Goal: Task Accomplishment & Management: Use online tool/utility

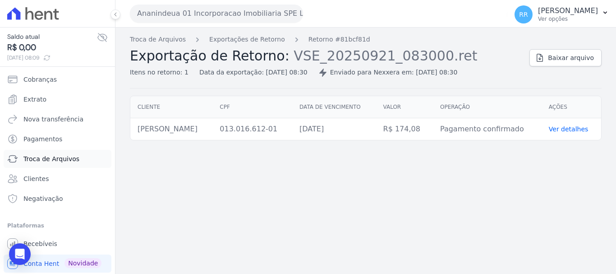
click at [46, 161] on span "Troca de Arquivos" at bounding box center [51, 158] width 56 height 9
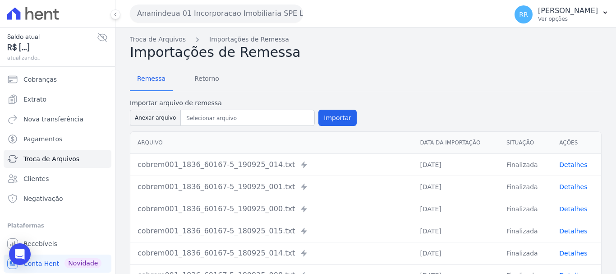
drag, startPoint x: 223, startPoint y: 17, endPoint x: 219, endPoint y: 24, distance: 8.7
click at [223, 17] on button "Ananindeua 01 Incorporacao Imobiliaria SPE LTDA" at bounding box center [216, 14] width 173 height 18
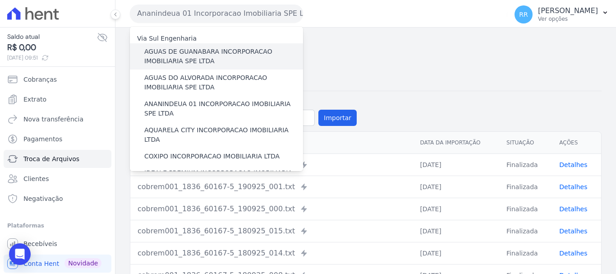
click at [197, 56] on label "AGUAS DE GUANABARA INCORPORACAO IMOBILIARIA SPE LTDA" at bounding box center [223, 56] width 159 height 19
click at [0, 0] on input "AGUAS DE GUANABARA INCORPORACAO IMOBILIARIA SPE LTDA" at bounding box center [0, 0] width 0 height 0
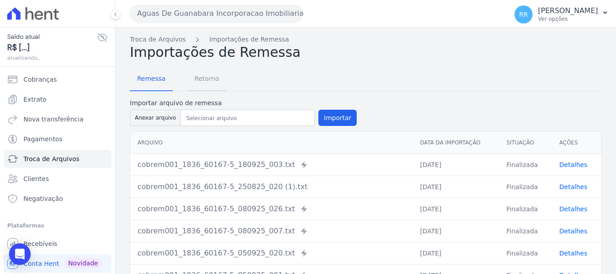
click at [212, 76] on span "Retorno" at bounding box center [207, 78] width 36 height 18
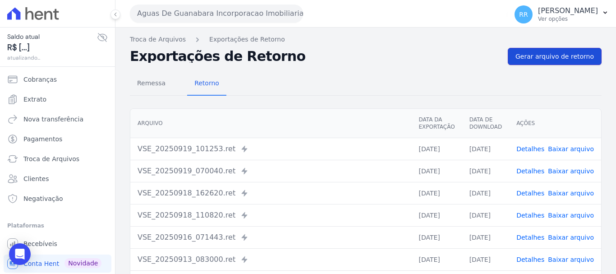
click at [550, 58] on span "Gerar arquivo de retorno" at bounding box center [555, 56] width 79 height 9
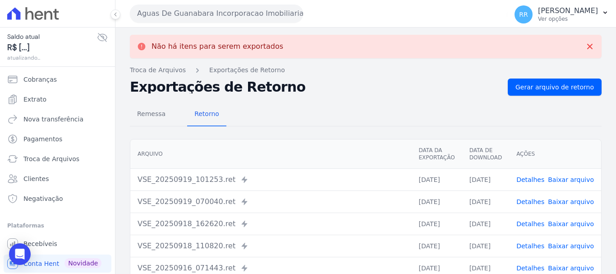
drag, startPoint x: 228, startPoint y: 11, endPoint x: 224, endPoint y: 34, distance: 23.5
click at [228, 11] on button "Aguas De Guanabara Incorporacao Imobiliaria SPE LTDA" at bounding box center [216, 14] width 173 height 18
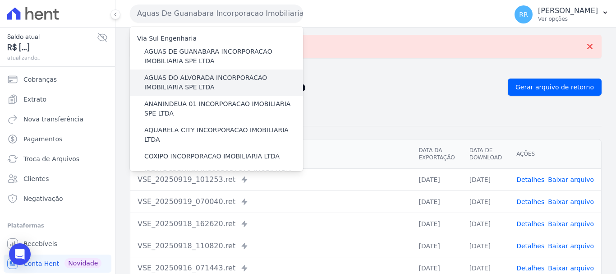
click at [214, 75] on label "AGUAS DO ALVORADA INCORPORACAO IMOBILIARIA SPE LTDA" at bounding box center [223, 82] width 159 height 19
click at [0, 0] on input "AGUAS DO ALVORADA INCORPORACAO IMOBILIARIA SPE LTDA" at bounding box center [0, 0] width 0 height 0
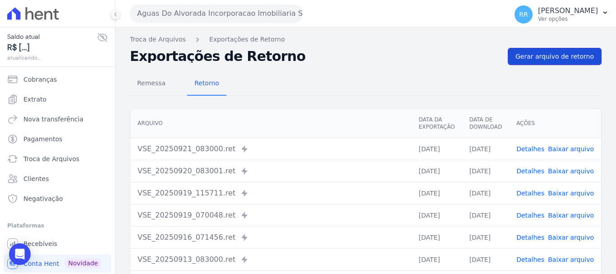
click at [543, 58] on span "Gerar arquivo de retorno" at bounding box center [555, 56] width 79 height 9
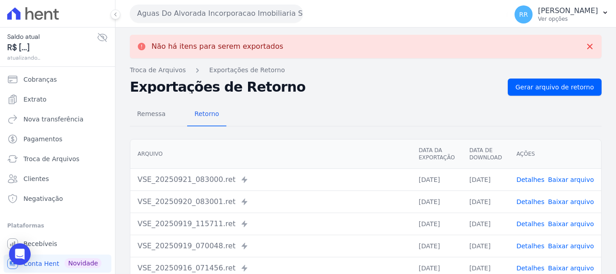
click at [258, 23] on div "Aguas Do Alvorada Incorporacao Imobiliaria SPE LTDA Via Sul Engenharia AGUAS DE…" at bounding box center [317, 14] width 374 height 28
click at [279, 19] on button "Aguas Do Alvorada Incorporacao Imobiliaria SPE LTDA" at bounding box center [216, 14] width 173 height 18
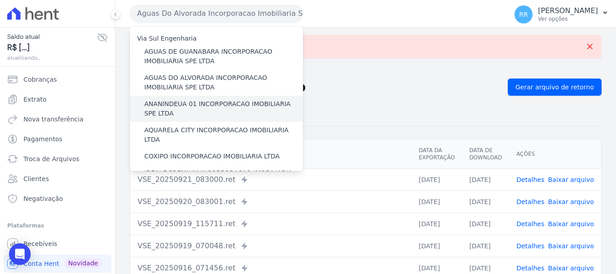
click at [250, 110] on label "ANANINDEUA 01 INCORPORACAO IMOBILIARIA SPE LTDA" at bounding box center [223, 108] width 159 height 19
click at [0, 0] on input "ANANINDEUA 01 INCORPORACAO IMOBILIARIA SPE LTDA" at bounding box center [0, 0] width 0 height 0
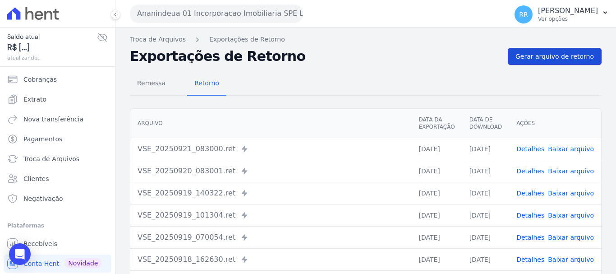
click at [556, 57] on span "Gerar arquivo de retorno" at bounding box center [555, 56] width 79 height 9
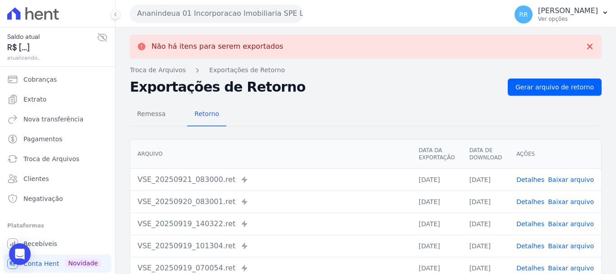
click at [206, 9] on button "Ananindeua 01 Incorporacao Imobiliaria SPE LTDA" at bounding box center [216, 14] width 173 height 18
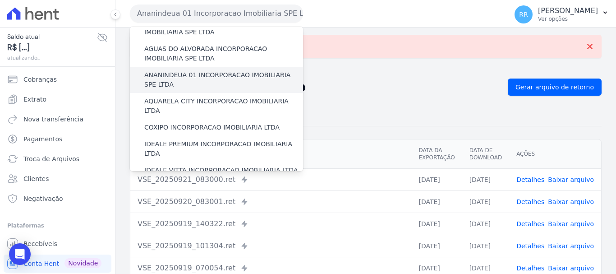
scroll to position [45, 0]
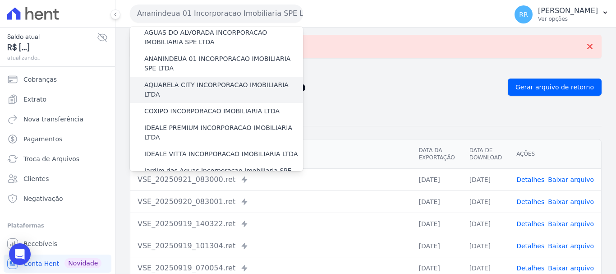
click at [224, 84] on label "AQUARELA CITY INCORPORACAO IMOBILIARIA LTDA" at bounding box center [223, 89] width 159 height 19
click at [0, 0] on input "AQUARELA CITY INCORPORACAO IMOBILIARIA LTDA" at bounding box center [0, 0] width 0 height 0
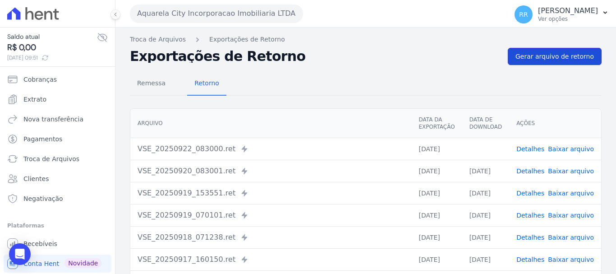
click at [538, 59] on span "Gerar arquivo de retorno" at bounding box center [555, 56] width 79 height 9
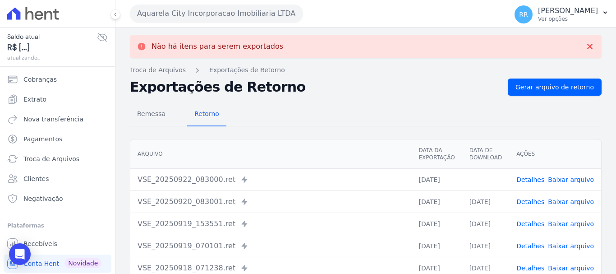
click at [236, 10] on button "Aquarela City Incorporacao Imobiliaria LTDA" at bounding box center [216, 14] width 173 height 18
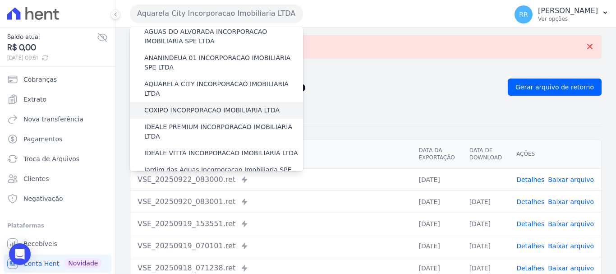
scroll to position [90, 0]
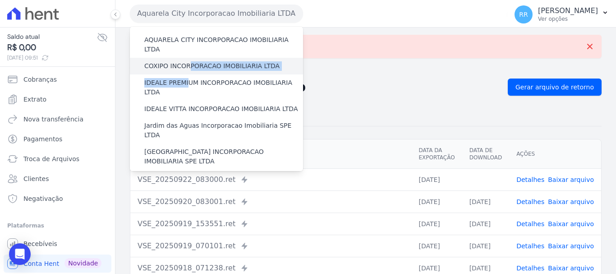
drag, startPoint x: 185, startPoint y: 75, endPoint x: 185, endPoint y: 63, distance: 11.7
click at [185, 63] on div "Via Sul Engenharia AGUAS DE [GEOGRAPHIC_DATA] INCORPORACAO IMOBILIARIA SPE LTDA…" at bounding box center [216, 233] width 173 height 595
click at [161, 61] on label "COXIPO INCORPORACAO IMOBILIARIA LTDA" at bounding box center [211, 65] width 135 height 9
click at [0, 0] on input "COXIPO INCORPORACAO IMOBILIARIA LTDA" at bounding box center [0, 0] width 0 height 0
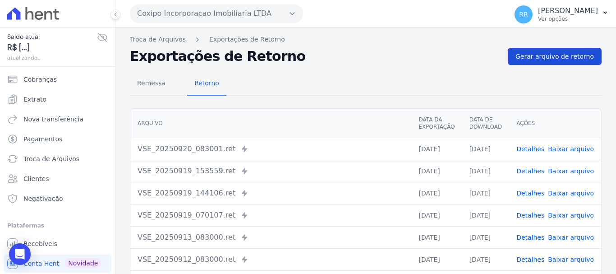
click at [556, 60] on span "Gerar arquivo de retorno" at bounding box center [555, 56] width 79 height 9
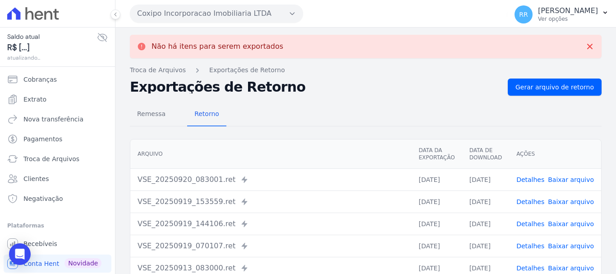
click at [253, 14] on button "Coxipo Incorporacao Imobiliaria LTDA" at bounding box center [216, 14] width 173 height 18
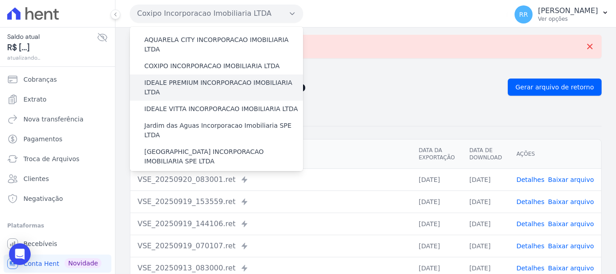
click at [184, 78] on label "IDEALE PREMIUM INCORPORACAO IMOBILIARIA LTDA" at bounding box center [223, 87] width 159 height 19
click at [0, 0] on input "IDEALE PREMIUM INCORPORACAO IMOBILIARIA LTDA" at bounding box center [0, 0] width 0 height 0
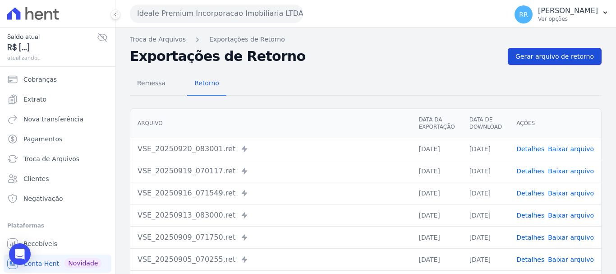
click at [554, 54] on span "Gerar arquivo de retorno" at bounding box center [555, 56] width 79 height 9
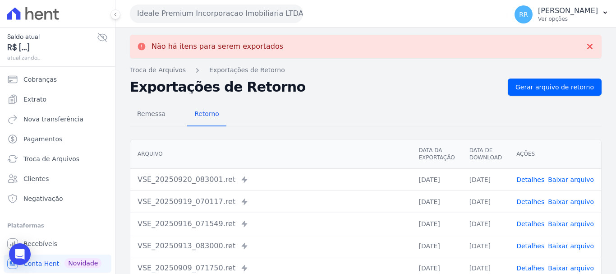
click at [217, 15] on button "Ideale Premium Incorporacao Imobiliaria LTDA" at bounding box center [216, 14] width 173 height 18
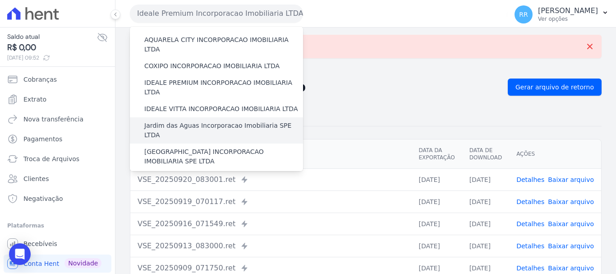
click at [190, 121] on label "Jardim das Aguas Incorporacao Imobiliaria SPE LTDA" at bounding box center [223, 130] width 159 height 19
click at [0, 0] on input "Jardim das Aguas Incorporacao Imobiliaria SPE LTDA" at bounding box center [0, 0] width 0 height 0
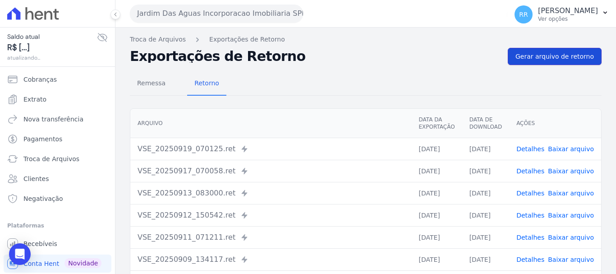
click at [566, 55] on span "Gerar arquivo de retorno" at bounding box center [555, 56] width 79 height 9
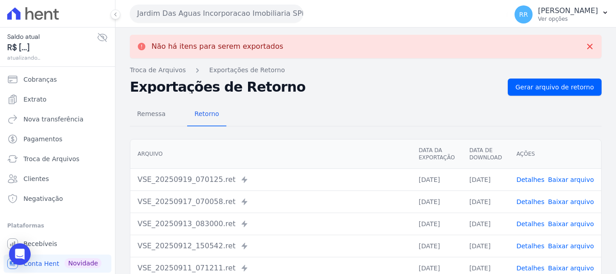
click at [177, 14] on button "Jardim Das Aguas Incorporacao Imobiliaria SPE LTDA" at bounding box center [216, 14] width 173 height 18
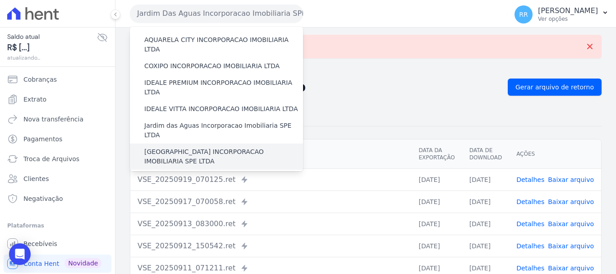
click at [188, 147] on label "[GEOGRAPHIC_DATA] INCORPORACAO IMOBILIARIA SPE LTDA" at bounding box center [223, 156] width 159 height 19
click at [0, 0] on input "[GEOGRAPHIC_DATA] INCORPORACAO IMOBILIARIA SPE LTDA" at bounding box center [0, 0] width 0 height 0
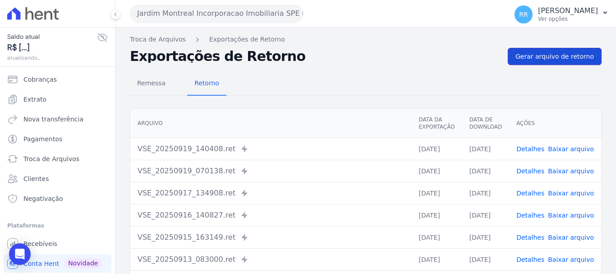
click at [569, 54] on span "Gerar arquivo de retorno" at bounding box center [555, 56] width 79 height 9
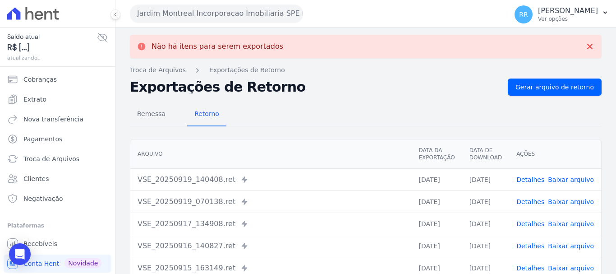
click at [213, 27] on div "Jardim Montreal Incorporacao Imobiliaria SPE LTDA Via Sul Engenharia AGUAS DE […" at bounding box center [317, 14] width 374 height 28
click at [224, 19] on button "Jardim Montreal Incorporacao Imobiliaria SPE LTDA" at bounding box center [216, 14] width 173 height 18
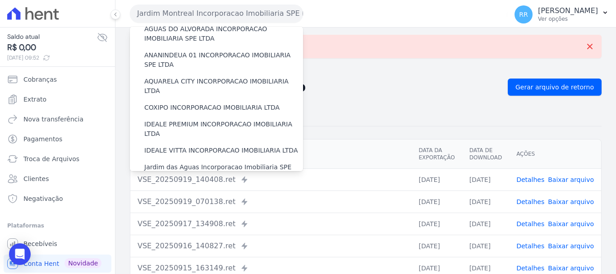
scroll to position [135, 0]
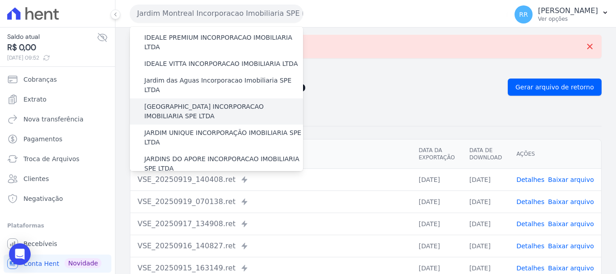
click at [208, 98] on div "[GEOGRAPHIC_DATA] INCORPORACAO IMOBILIARIA SPE LTDA" at bounding box center [216, 111] width 173 height 26
click at [206, 102] on label "[GEOGRAPHIC_DATA] INCORPORACAO IMOBILIARIA SPE LTDA" at bounding box center [223, 111] width 159 height 19
click at [0, 0] on input "[GEOGRAPHIC_DATA] INCORPORACAO IMOBILIARIA SPE LTDA" at bounding box center [0, 0] width 0 height 0
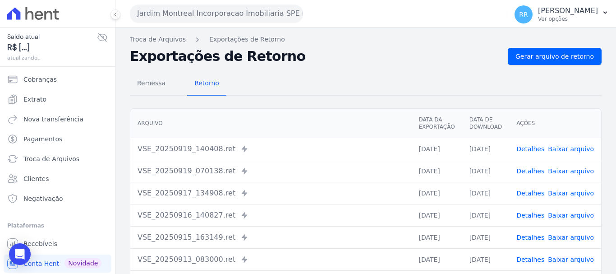
click at [559, 68] on div "Remessa Retorno [GEOGRAPHIC_DATA] Data da Exportação Data de Download Ações VSE…" at bounding box center [366, 228] width 472 height 326
click at [560, 56] on span "Gerar arquivo de retorno" at bounding box center [555, 56] width 79 height 9
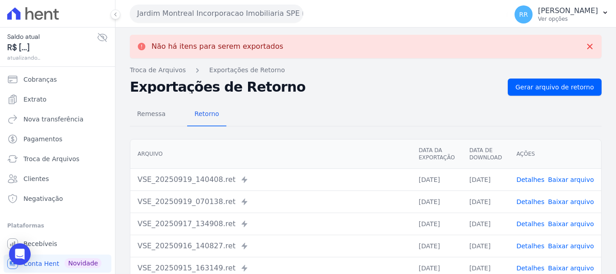
click at [184, 13] on button "Jardim Montreal Incorporacao Imobiliaria SPE LTDA" at bounding box center [216, 14] width 173 height 18
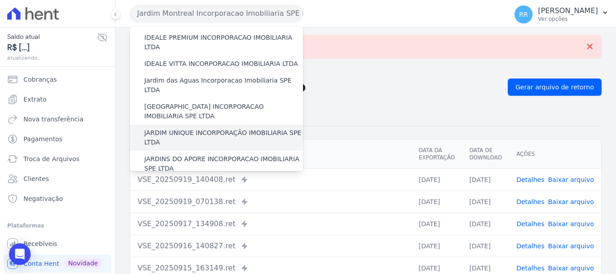
click at [205, 128] on label "JARDIM UNIQUE INCORPORAÇÃO IMOBILIARIA SPE LTDA" at bounding box center [223, 137] width 159 height 19
click at [0, 0] on input "JARDIM UNIQUE INCORPORAÇÃO IMOBILIARIA SPE LTDA" at bounding box center [0, 0] width 0 height 0
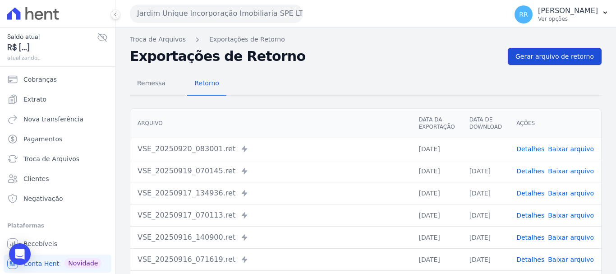
click at [561, 55] on span "Gerar arquivo de retorno" at bounding box center [555, 56] width 79 height 9
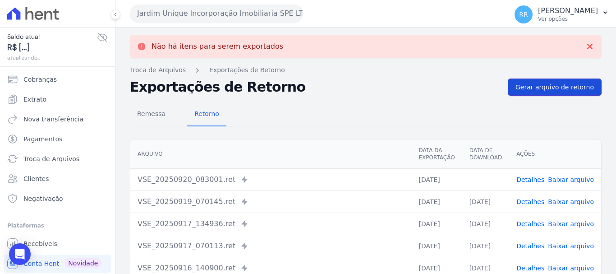
click at [561, 91] on span "Gerar arquivo de retorno" at bounding box center [555, 87] width 79 height 9
click at [577, 183] on link "Baixar arquivo" at bounding box center [571, 179] width 46 height 7
drag, startPoint x: 227, startPoint y: 7, endPoint x: 228, endPoint y: 14, distance: 6.4
click at [227, 10] on button "Jardim Unique Incorporação Imobiliaria SPE LTDA" at bounding box center [216, 14] width 173 height 18
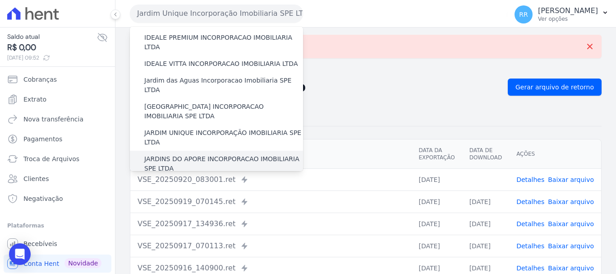
click at [203, 154] on label "JARDINS DO APORE INCORPORACAO IMOBILIARIA SPE LTDA" at bounding box center [223, 163] width 159 height 19
click at [0, 0] on input "JARDINS DO APORE INCORPORACAO IMOBILIARIA SPE LTDA" at bounding box center [0, 0] width 0 height 0
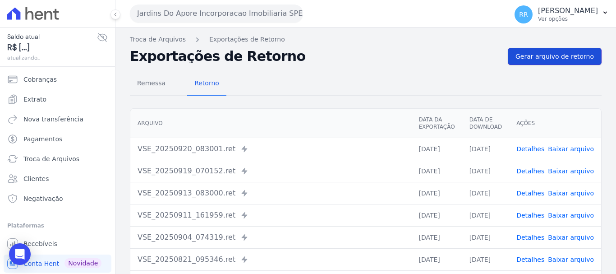
drag, startPoint x: 546, startPoint y: 60, endPoint x: 490, endPoint y: 56, distance: 56.5
click at [546, 60] on span "Gerar arquivo de retorno" at bounding box center [555, 56] width 79 height 9
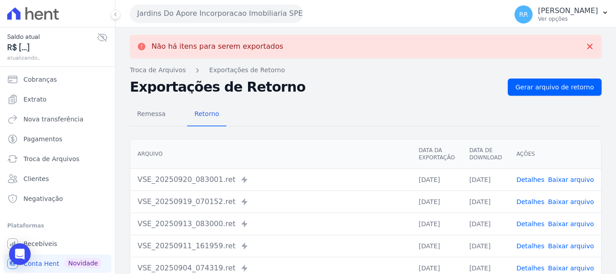
click at [221, 14] on button "Jardins Do Apore Incorporacao Imobiliaria SPE LTDA" at bounding box center [216, 14] width 173 height 18
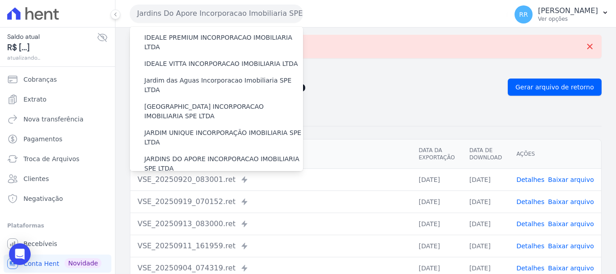
click at [193, 181] on label "LRV 01 INCORPORACAO IMOBILIARIA SPE LTDA" at bounding box center [217, 185] width 147 height 9
click at [0, 0] on input "LRV 01 INCORPORACAO IMOBILIARIA SPE LTDA" at bounding box center [0, 0] width 0 height 0
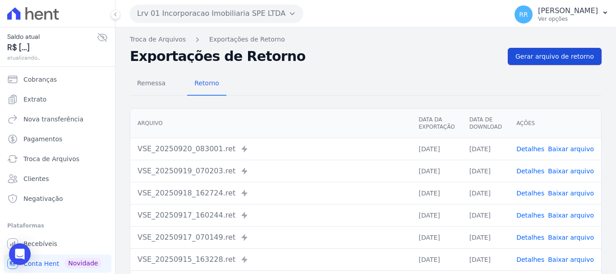
click at [540, 54] on span "Gerar arquivo de retorno" at bounding box center [555, 56] width 79 height 9
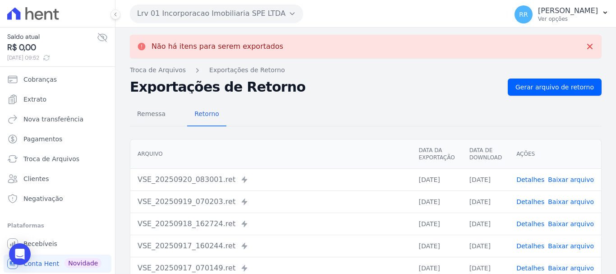
click at [236, 14] on button "Lrv 01 Incorporacao Imobiliaria SPE LTDA" at bounding box center [216, 14] width 173 height 18
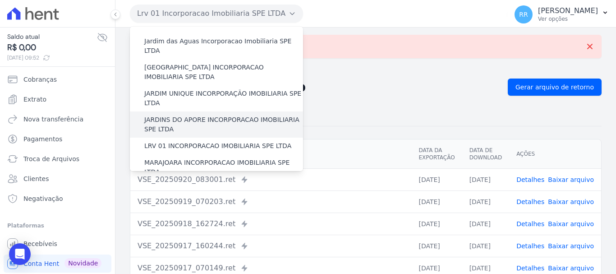
scroll to position [181, 0]
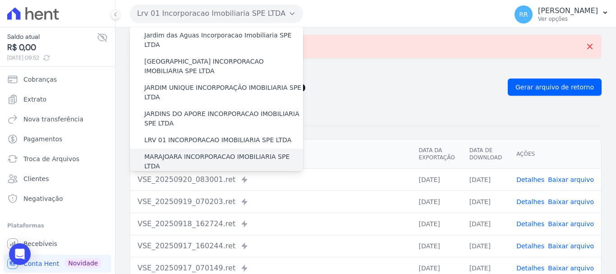
click at [216, 152] on label "MARAJOARA INCORPORACAO IMOBILIARIA SPE LTDA" at bounding box center [223, 161] width 159 height 19
click at [0, 0] on input "MARAJOARA INCORPORACAO IMOBILIARIA SPE LTDA" at bounding box center [0, 0] width 0 height 0
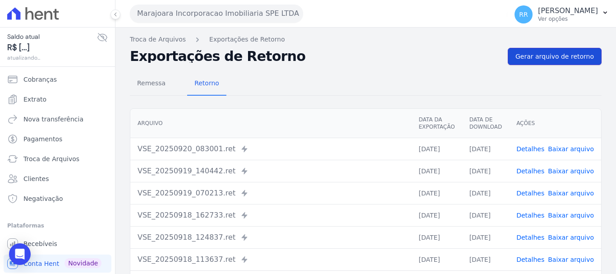
click at [550, 54] on span "Gerar arquivo de retorno" at bounding box center [555, 56] width 79 height 9
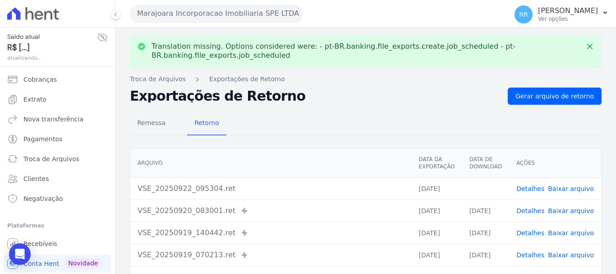
click at [570, 185] on link "Baixar arquivo" at bounding box center [571, 188] width 46 height 7
click at [234, 12] on button "Marajoara Incorporacao Imobiliaria SPE LTDA" at bounding box center [216, 14] width 173 height 18
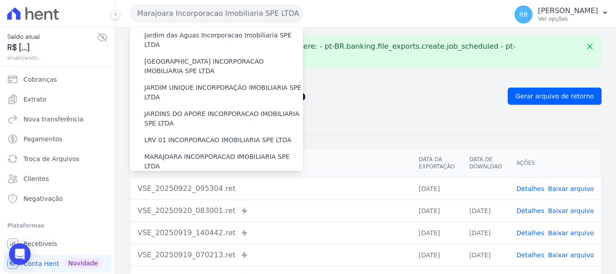
click at [185, 178] on label "MIRANTE DO [GEOGRAPHIC_DATA] INCORPORACAO IMOBILIARIA SPE LTDA" at bounding box center [223, 187] width 159 height 19
click at [0, 0] on input "MIRANTE DO [GEOGRAPHIC_DATA] INCORPORACAO IMOBILIARIA SPE LTDA" at bounding box center [0, 0] width 0 height 0
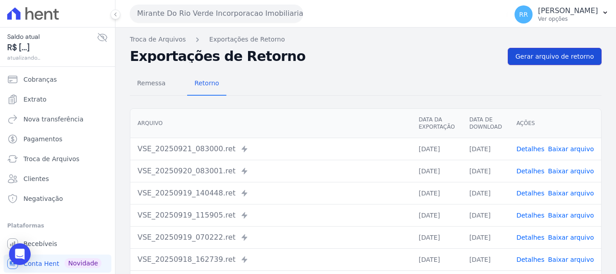
click at [557, 55] on span "Gerar arquivo de retorno" at bounding box center [555, 56] width 79 height 9
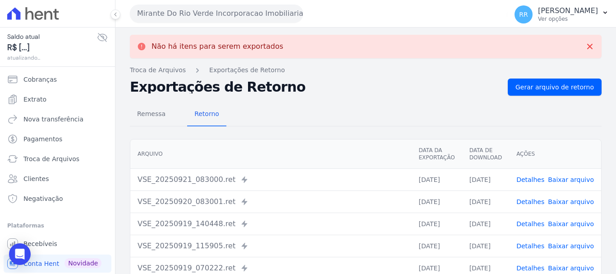
click at [252, 13] on button "Mirante Do Rio Verde Incorporacao Imobiliaria SPE LTDA" at bounding box center [216, 14] width 173 height 18
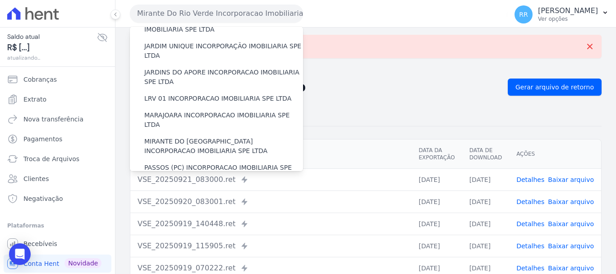
scroll to position [226, 0]
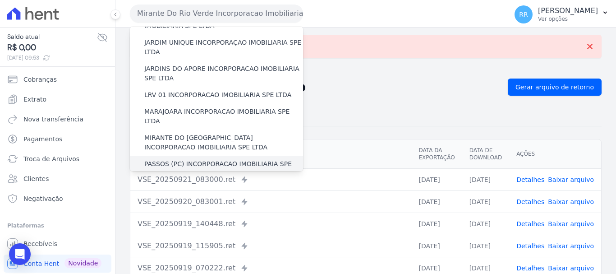
click at [212, 159] on label "PASSOS (PC) INCORPORACAO IMOBILIARIA SPE LTDA" at bounding box center [223, 168] width 159 height 19
click at [0, 0] on input "PASSOS (PC) INCORPORACAO IMOBILIARIA SPE LTDA" at bounding box center [0, 0] width 0 height 0
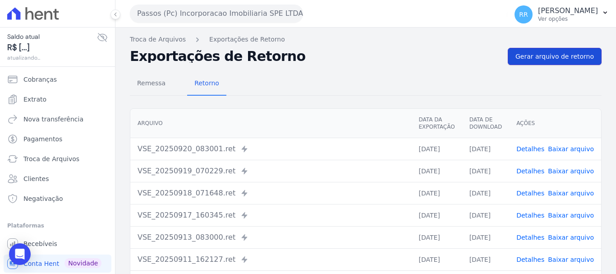
click at [524, 55] on span "Gerar arquivo de retorno" at bounding box center [555, 56] width 79 height 9
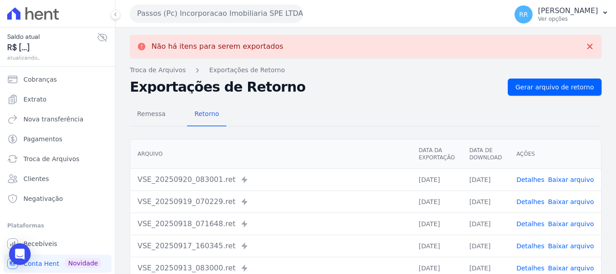
drag, startPoint x: 189, startPoint y: 15, endPoint x: 187, endPoint y: 20, distance: 5.0
click at [189, 16] on button "Passos (Pc) Incorporacao Imobiliaria SPE LTDA" at bounding box center [216, 14] width 173 height 18
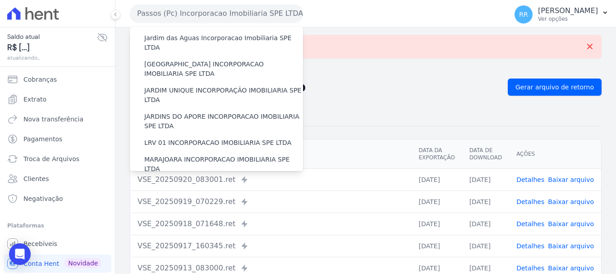
scroll to position [316, 0]
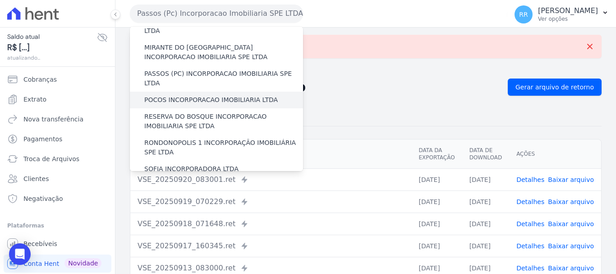
click at [181, 95] on label "POCOS INCORPORACAO IMOBILIARIA LTDA" at bounding box center [211, 99] width 134 height 9
click at [0, 0] on input "POCOS INCORPORACAO IMOBILIARIA LTDA" at bounding box center [0, 0] width 0 height 0
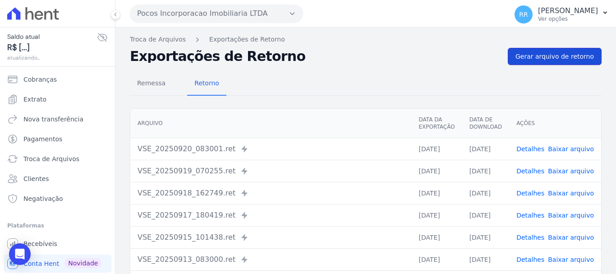
click at [557, 56] on span "Gerar arquivo de retorno" at bounding box center [555, 56] width 79 height 9
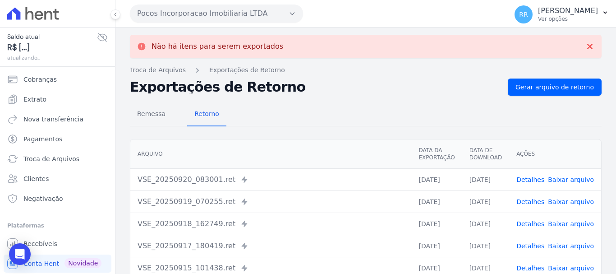
click at [222, 13] on button "Pocos Incorporacao Imobiliaria LTDA" at bounding box center [216, 14] width 173 height 18
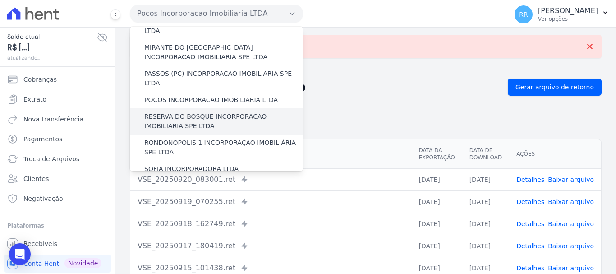
click at [166, 112] on label "RESERVA DO BOSQUE INCORPORACAO IMOBILIARIA SPE LTDA" at bounding box center [223, 121] width 159 height 19
click at [0, 0] on input "RESERVA DO BOSQUE INCORPORACAO IMOBILIARIA SPE LTDA" at bounding box center [0, 0] width 0 height 0
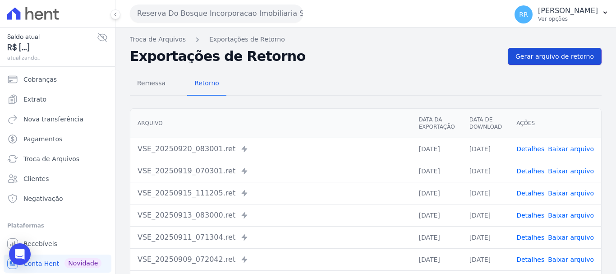
click at [556, 63] on link "Gerar arquivo de retorno" at bounding box center [555, 56] width 94 height 17
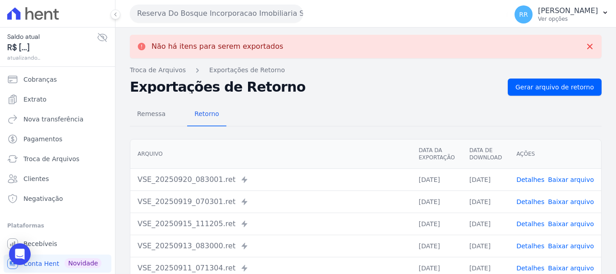
click at [203, 13] on button "Reserva Do Bosque Incorporacao Imobiliaria SPE LTDA" at bounding box center [216, 14] width 173 height 18
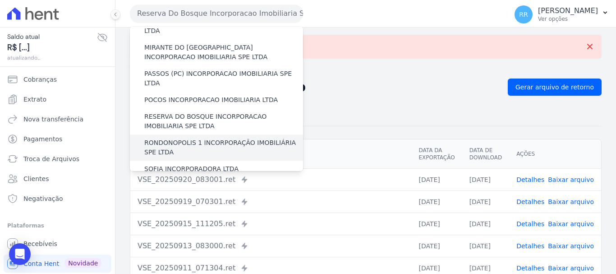
click at [198, 138] on label "RONDONOPOLIS 1 INCORPORAÇÃO IMOBILIÁRIA SPE LTDA" at bounding box center [223, 147] width 159 height 19
click at [0, 0] on input "RONDONOPOLIS 1 INCORPORAÇÃO IMOBILIÁRIA SPE LTDA" at bounding box center [0, 0] width 0 height 0
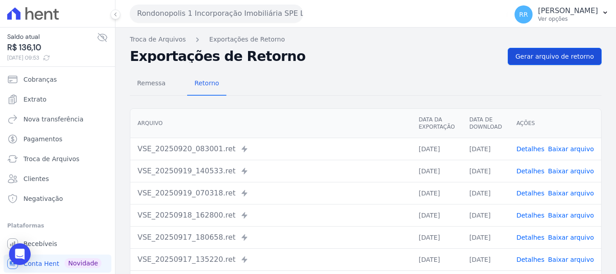
click at [548, 47] on div "Troca de Arquivos Exportações de Retorno Exportações de Retorno Gerar arquivo d…" at bounding box center [366, 213] width 501 height 371
click at [546, 53] on span "Gerar arquivo de retorno" at bounding box center [555, 56] width 79 height 9
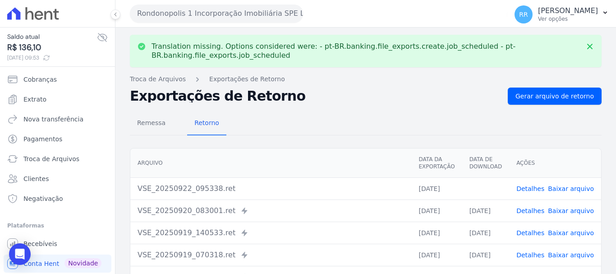
click at [561, 185] on link "Baixar arquivo" at bounding box center [571, 188] width 46 height 7
click at [207, 17] on button "Rondonopolis 1 Incorporação Imobiliária SPE LTDA" at bounding box center [216, 14] width 173 height 18
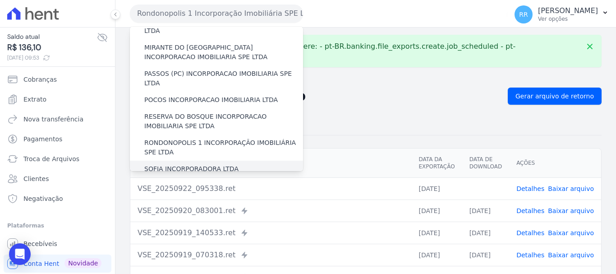
click at [197, 164] on label "SOFIA INCORPORADORA LTDA" at bounding box center [191, 168] width 94 height 9
click at [0, 0] on input "SOFIA INCORPORADORA LTDA" at bounding box center [0, 0] width 0 height 0
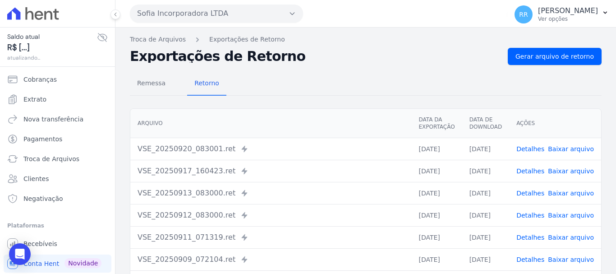
drag, startPoint x: 505, startPoint y: 64, endPoint x: 556, endPoint y: 66, distance: 51.0
click at [526, 66] on div "Troca de Arquivos Exportações de Retorno Exportações de Retorno Gerar arquivo d…" at bounding box center [366, 213] width 501 height 371
drag, startPoint x: 552, startPoint y: 57, endPoint x: 334, endPoint y: 37, distance: 218.4
click at [551, 57] on span "Gerar arquivo de retorno" at bounding box center [555, 56] width 79 height 9
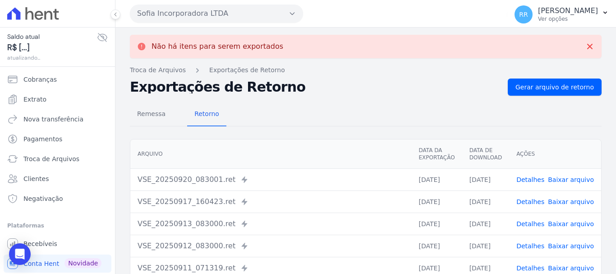
click at [277, 16] on button "Sofia Incorporadora LTDA" at bounding box center [216, 14] width 173 height 18
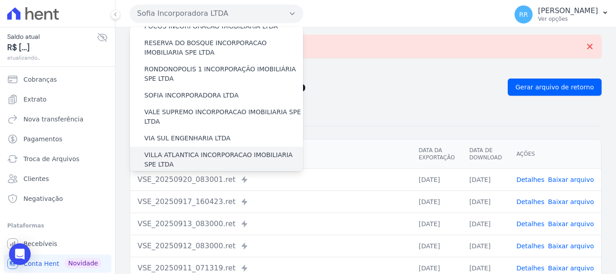
scroll to position [394, 0]
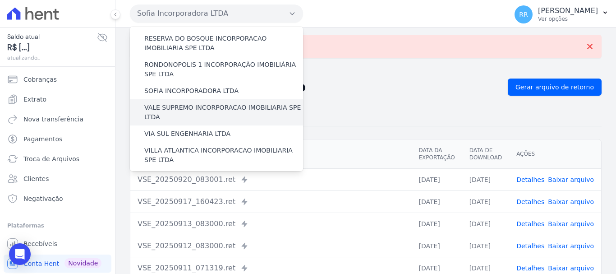
click at [174, 103] on label "VALE SUPREMO INCORPORACAO IMOBILIARIA SPE LTDA" at bounding box center [223, 112] width 159 height 19
click at [0, 0] on input "VALE SUPREMO INCORPORACAO IMOBILIARIA SPE LTDA" at bounding box center [0, 0] width 0 height 0
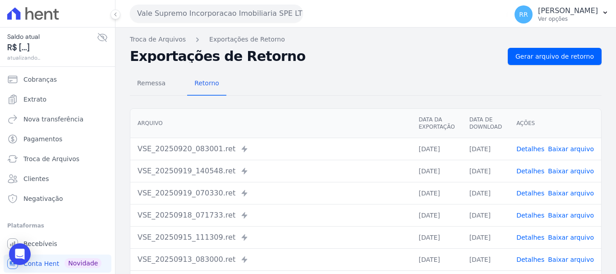
click at [537, 65] on div "Remessa Retorno [GEOGRAPHIC_DATA] Data da Exportação Data de Download Ações VSE…" at bounding box center [366, 228] width 472 height 326
click at [539, 56] on span "Gerar arquivo de retorno" at bounding box center [555, 56] width 79 height 9
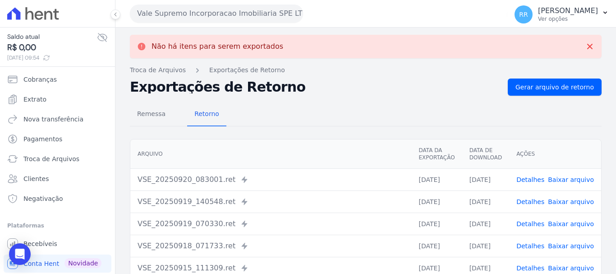
click at [258, 16] on button "Vale Supremo Incorporacao Imobiliaria SPE LTDA" at bounding box center [216, 14] width 173 height 18
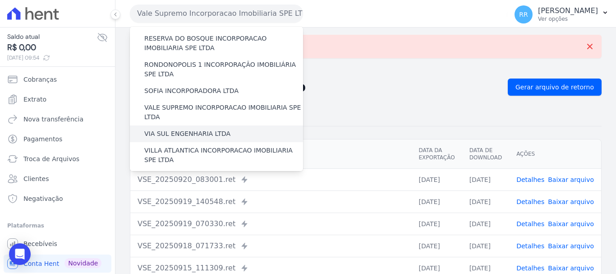
click at [187, 129] on label "VIA SUL ENGENHARIA LTDA" at bounding box center [187, 133] width 86 height 9
click at [0, 0] on input "VIA SUL ENGENHARIA LTDA" at bounding box center [0, 0] width 0 height 0
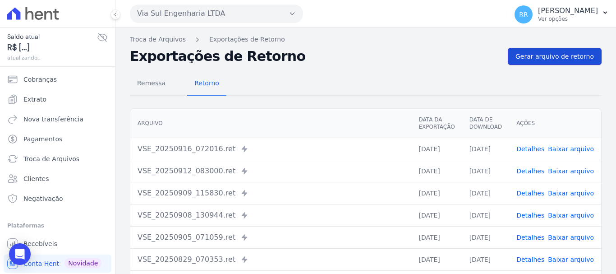
click at [546, 56] on span "Gerar arquivo de retorno" at bounding box center [555, 56] width 79 height 9
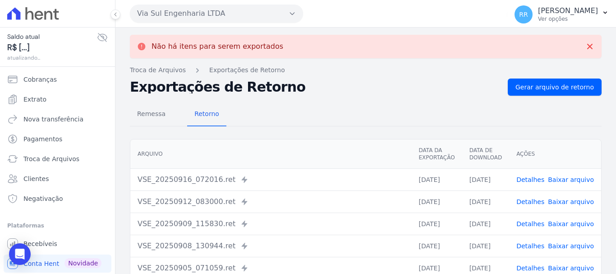
click at [231, 16] on button "Via Sul Engenharia LTDA" at bounding box center [216, 14] width 173 height 18
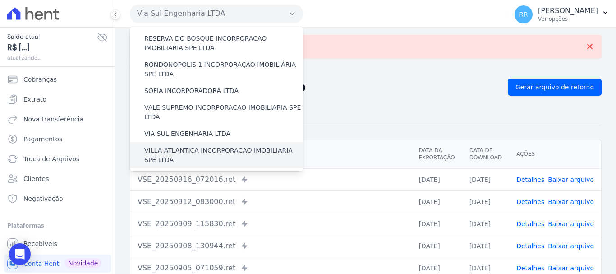
click at [208, 146] on label "VILLA ATLANTICA INCORPORACAO IMOBILIARIA SPE LTDA" at bounding box center [223, 155] width 159 height 19
click at [0, 0] on input "VILLA ATLANTICA INCORPORACAO IMOBILIARIA SPE LTDA" at bounding box center [0, 0] width 0 height 0
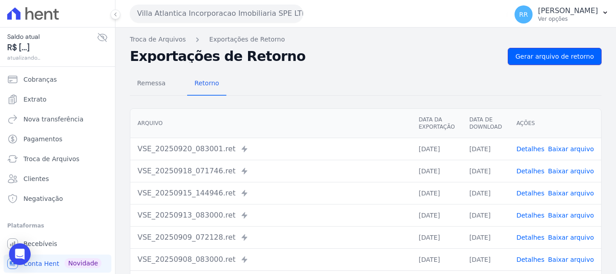
drag, startPoint x: 528, startPoint y: 56, endPoint x: 500, endPoint y: 55, distance: 28.0
click at [528, 56] on span "Gerar arquivo de retorno" at bounding box center [555, 56] width 79 height 9
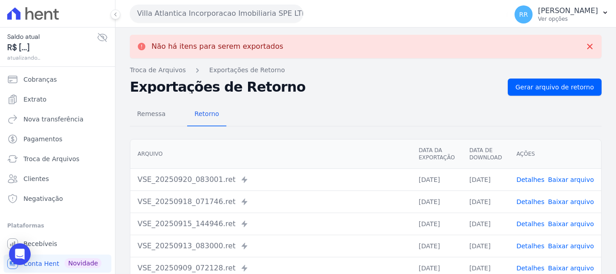
click at [231, 8] on button "Villa Atlantica Incorporacao Imobiliaria SPE LTDA" at bounding box center [216, 14] width 173 height 18
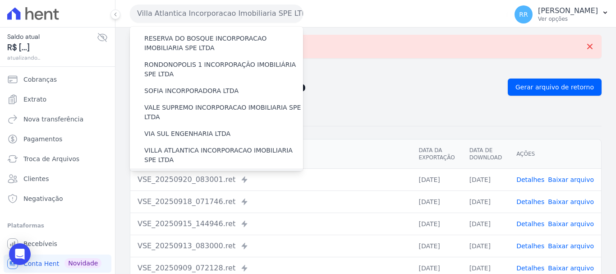
click at [206, 172] on label "[GEOGRAPHIC_DATA] INCORPORACAO IMOBILIARIA SPE LTDA" at bounding box center [223, 181] width 159 height 19
click at [0, 0] on input "[GEOGRAPHIC_DATA] INCORPORACAO IMOBILIARIA SPE LTDA" at bounding box center [0, 0] width 0 height 0
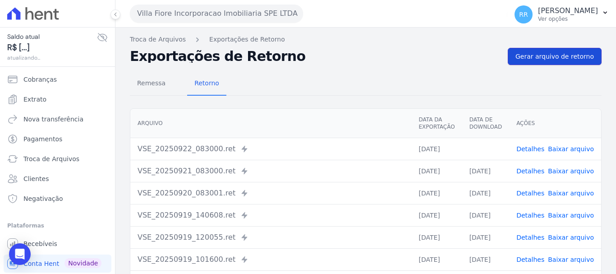
click at [542, 55] on span "Gerar arquivo de retorno" at bounding box center [555, 56] width 79 height 9
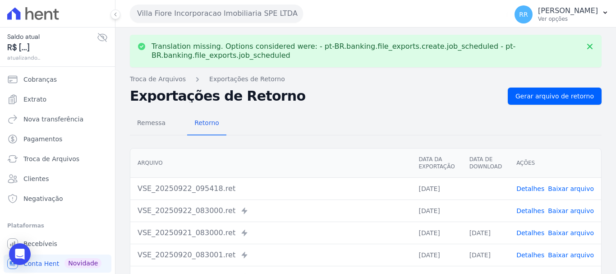
click at [578, 212] on link "Baixar arquivo" at bounding box center [571, 210] width 46 height 7
click at [567, 190] on link "Baixar arquivo" at bounding box center [571, 188] width 46 height 7
click at [357, 165] on th "Arquivo" at bounding box center [270, 162] width 281 height 29
click at [564, 188] on link "Baixar arquivo" at bounding box center [571, 188] width 46 height 7
click at [235, 17] on button "Villa Fiore Incorporacao Imobiliaria SPE LTDA" at bounding box center [216, 14] width 173 height 18
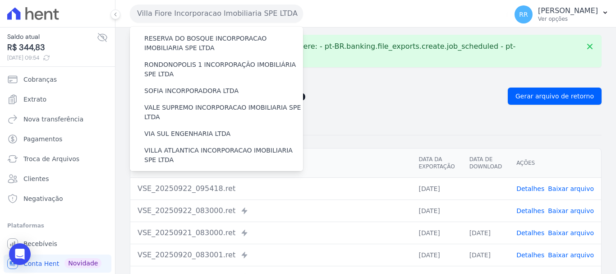
click at [212, 198] on label "VILLA TROPICAL INCORPORAÇÃO IMOBILIÁRIA SPE LTDA" at bounding box center [223, 207] width 159 height 19
click at [0, 0] on input "VILLA TROPICAL INCORPORAÇÃO IMOBILIÁRIA SPE LTDA" at bounding box center [0, 0] width 0 height 0
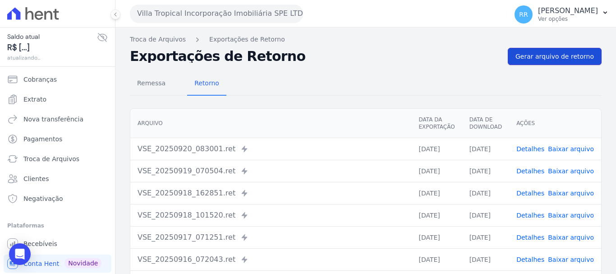
click at [560, 54] on span "Gerar arquivo de retorno" at bounding box center [555, 56] width 79 height 9
